Goal: Information Seeking & Learning: Learn about a topic

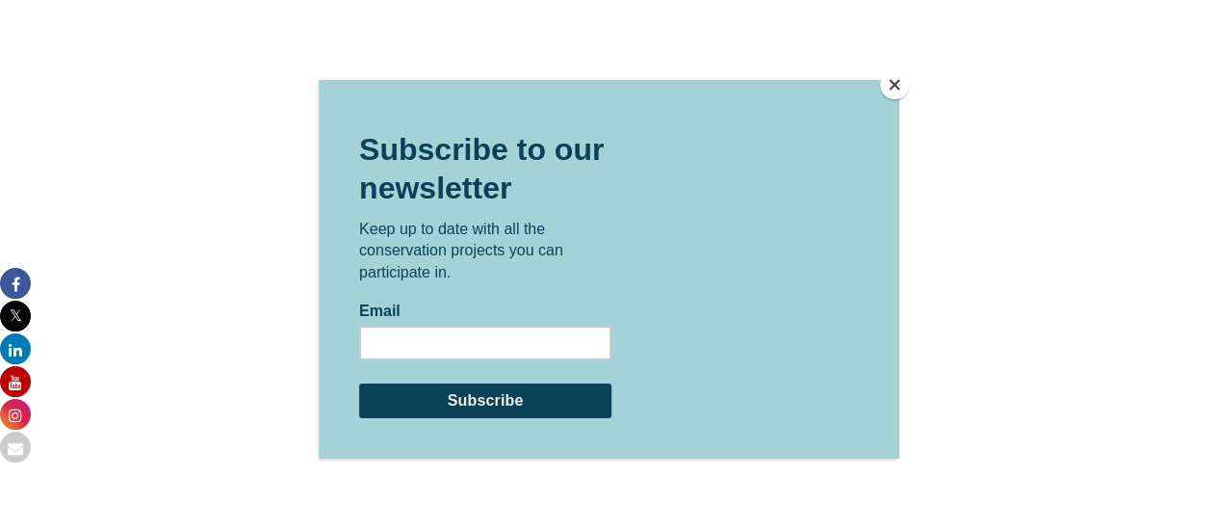
scroll to position [4539, 0]
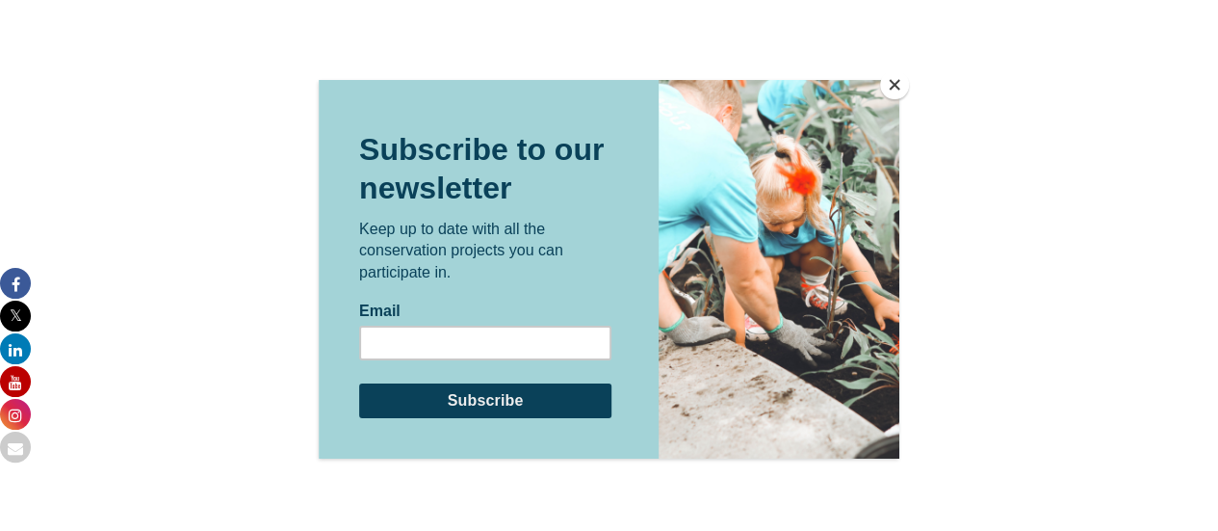
click at [892, 90] on button "Close" at bounding box center [894, 84] width 29 height 29
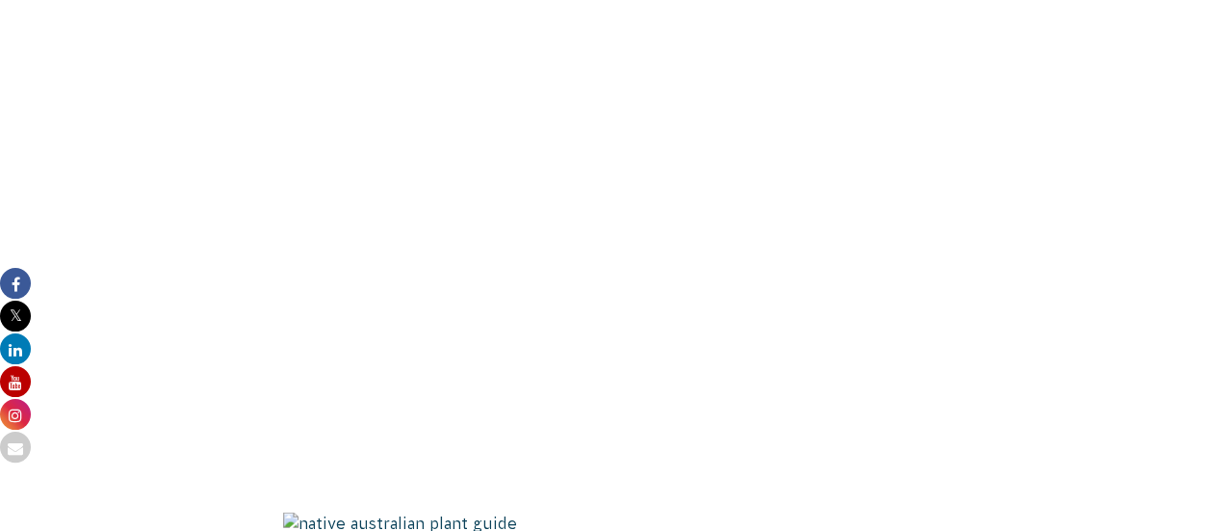
scroll to position [1904, 0]
drag, startPoint x: 285, startPoint y: 117, endPoint x: 870, endPoint y: 361, distance: 634.1
copy div "Native Australian plant guide: Trees and shrubs"
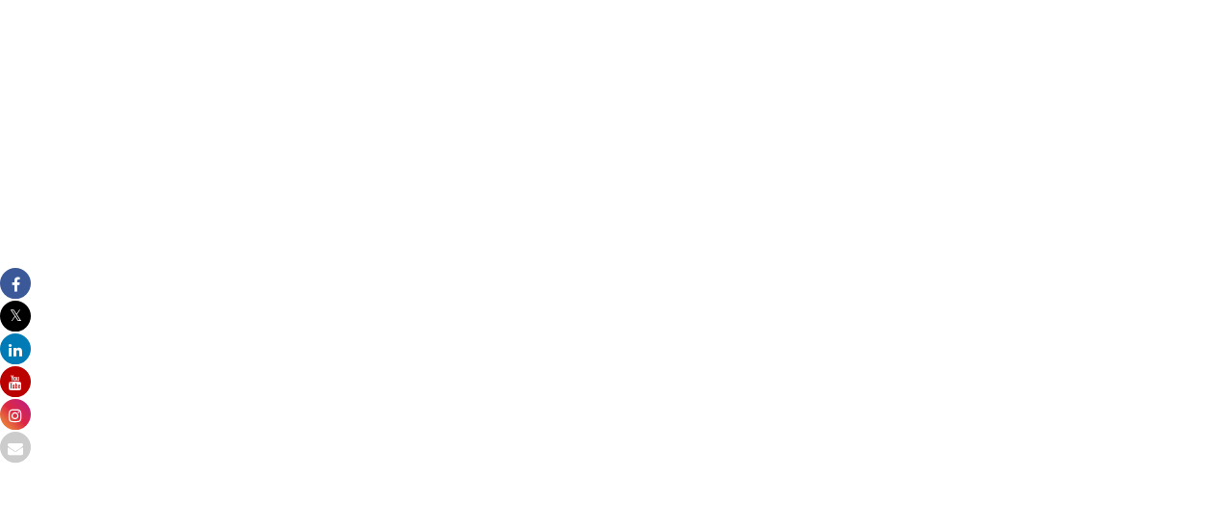
click at [506, 379] on img at bounding box center [696, 213] width 826 height 936
click at [361, 349] on img at bounding box center [696, 213] width 826 height 936
click at [298, 351] on img at bounding box center [696, 213] width 826 height 936
click at [452, 399] on img at bounding box center [696, 213] width 826 height 936
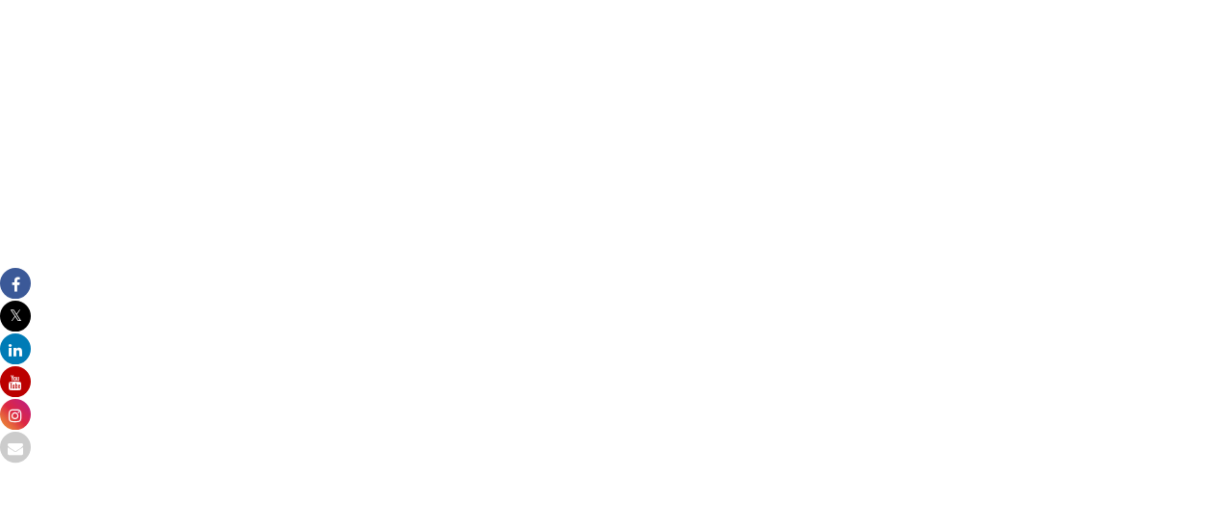
click at [577, 348] on img at bounding box center [696, 22] width 826 height 936
copy div "Native Australian plant guide: Trees and shrubs"
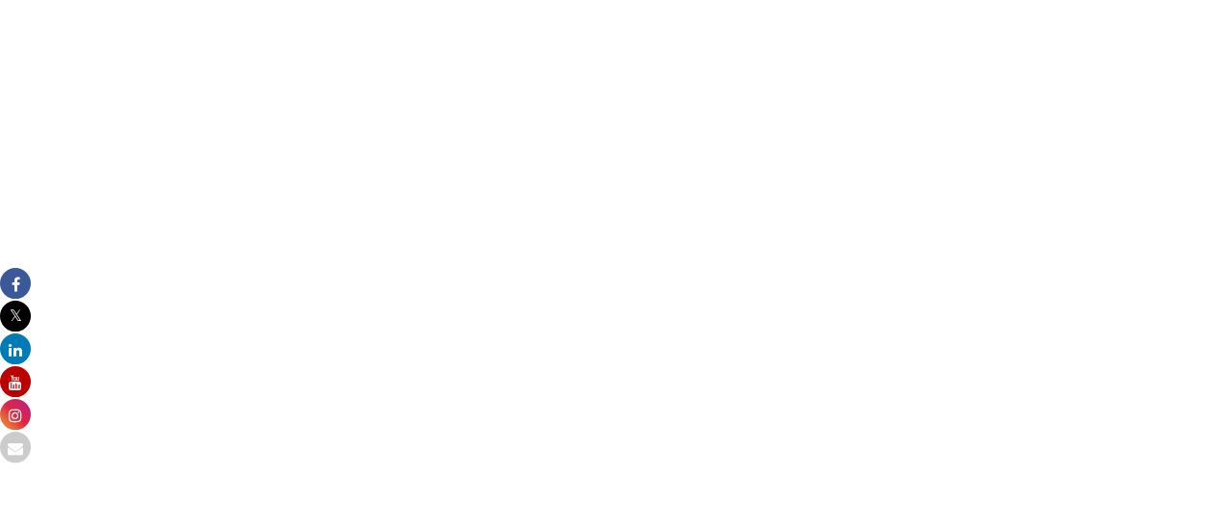
drag, startPoint x: 381, startPoint y: 442, endPoint x: 589, endPoint y: 524, distance: 223.5
click at [589, 524] on img at bounding box center [696, 326] width 826 height 936
drag, startPoint x: 275, startPoint y: 469, endPoint x: 604, endPoint y: 552, distance: 338.6
